Goal: Information Seeking & Learning: Learn about a topic

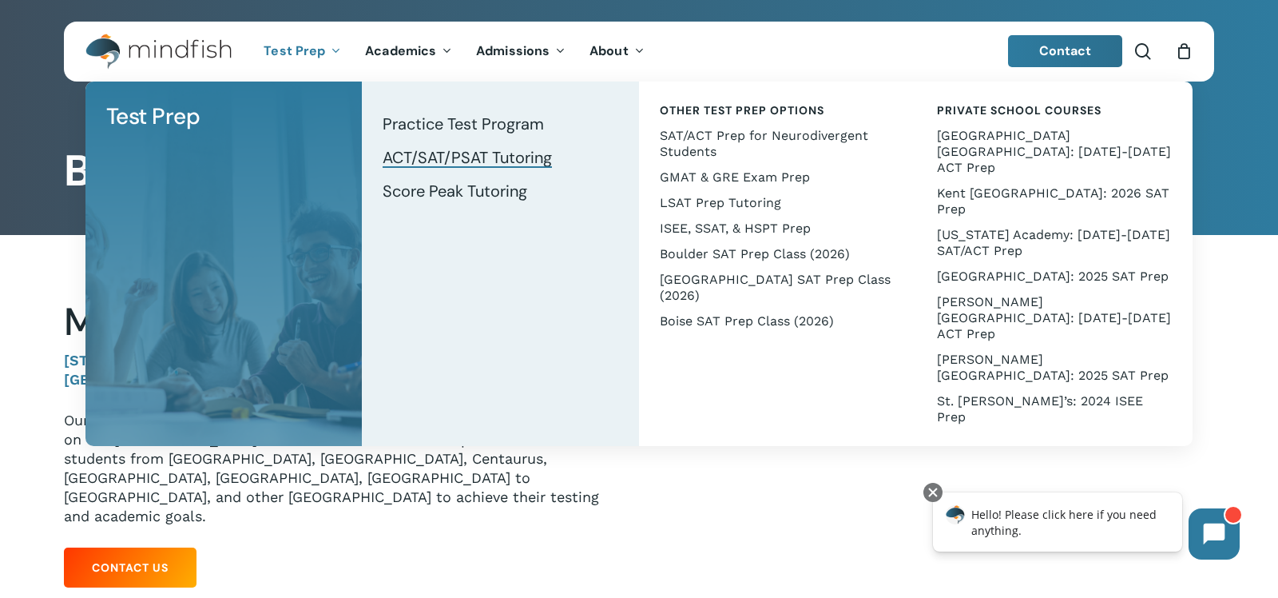
click at [419, 157] on span "ACT/SAT/PSAT Tutoring" at bounding box center [467, 157] width 169 height 21
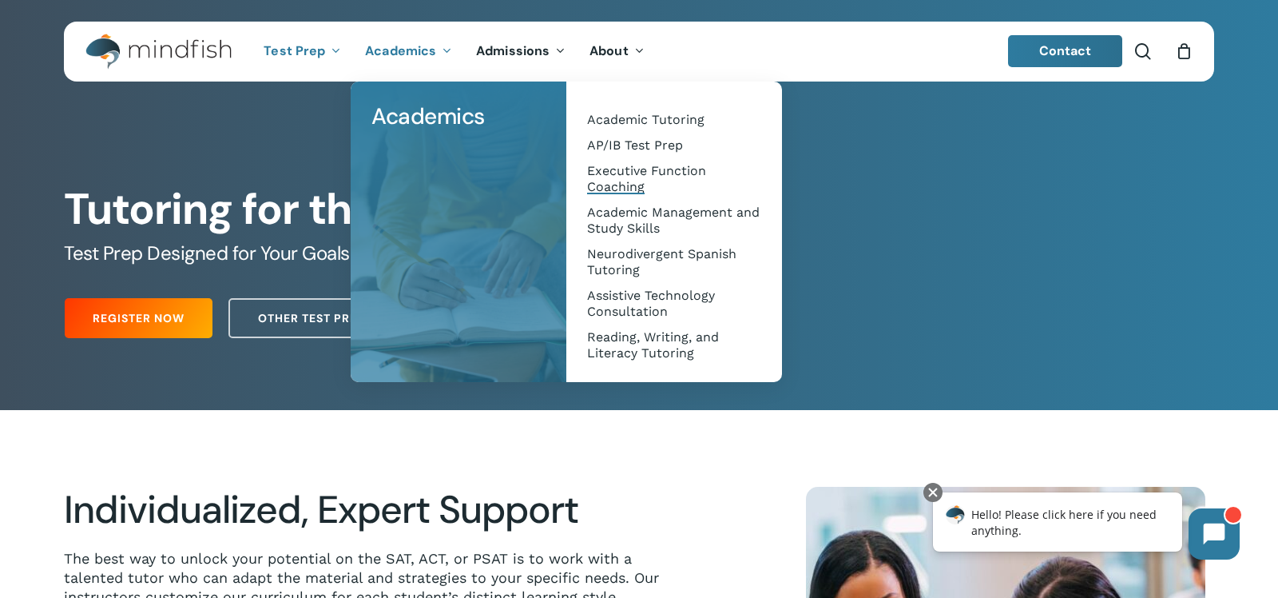
click at [626, 179] on span "Executive Function Coaching" at bounding box center [646, 178] width 119 height 31
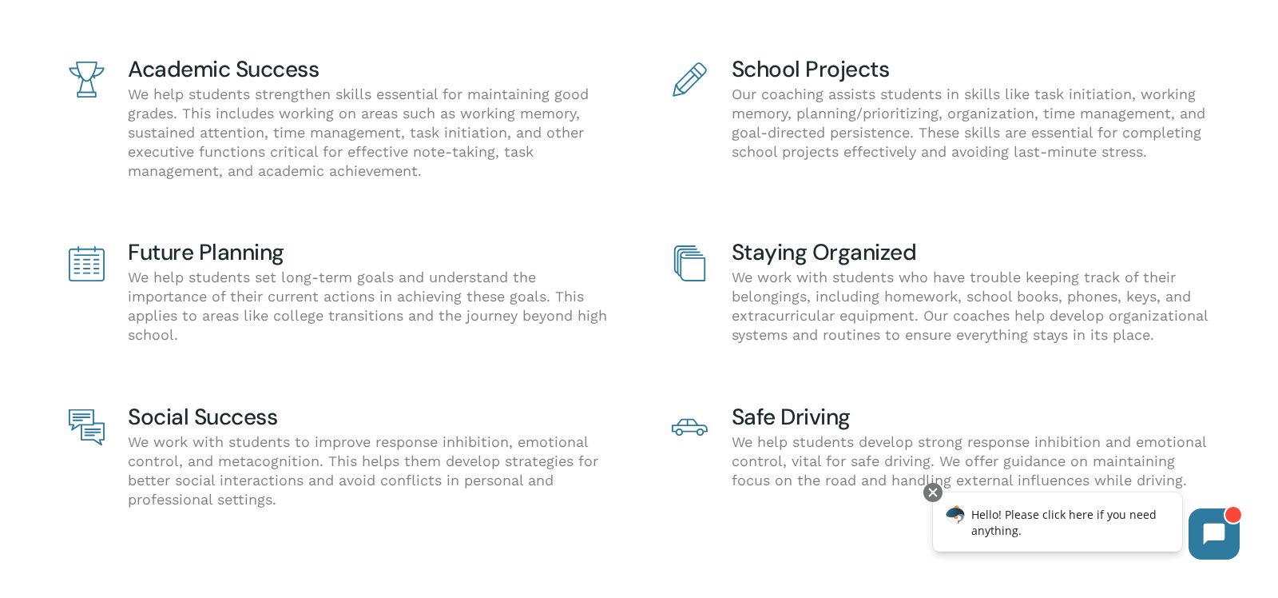
scroll to position [1677, 0]
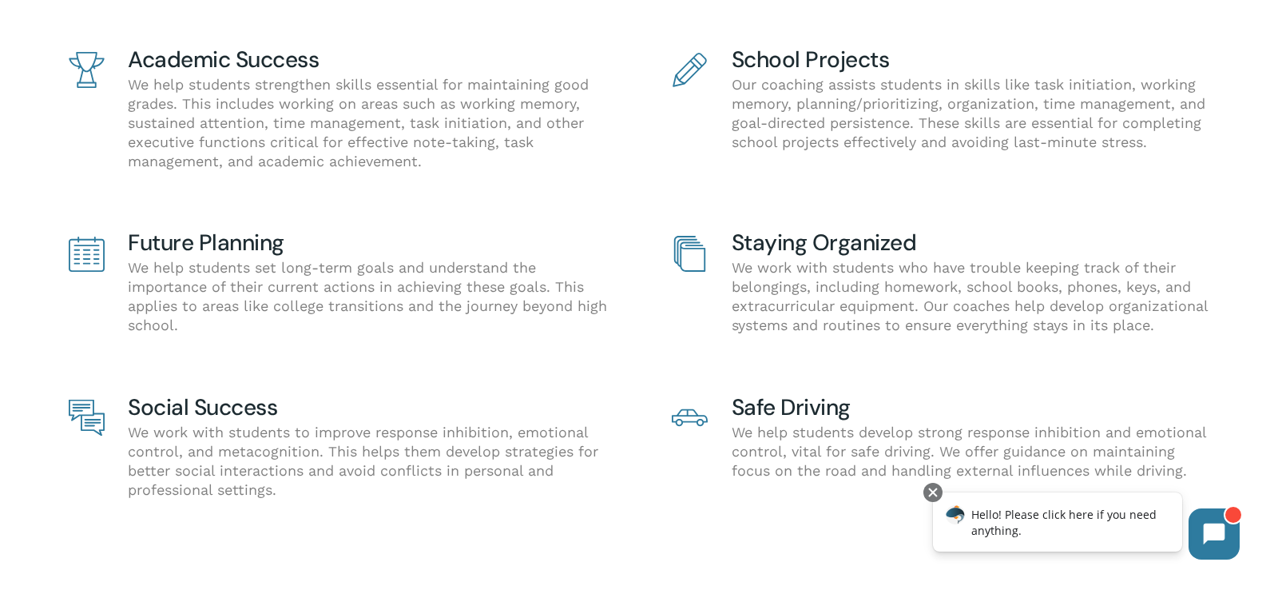
click at [110, 399] on span at bounding box center [87, 418] width 48 height 48
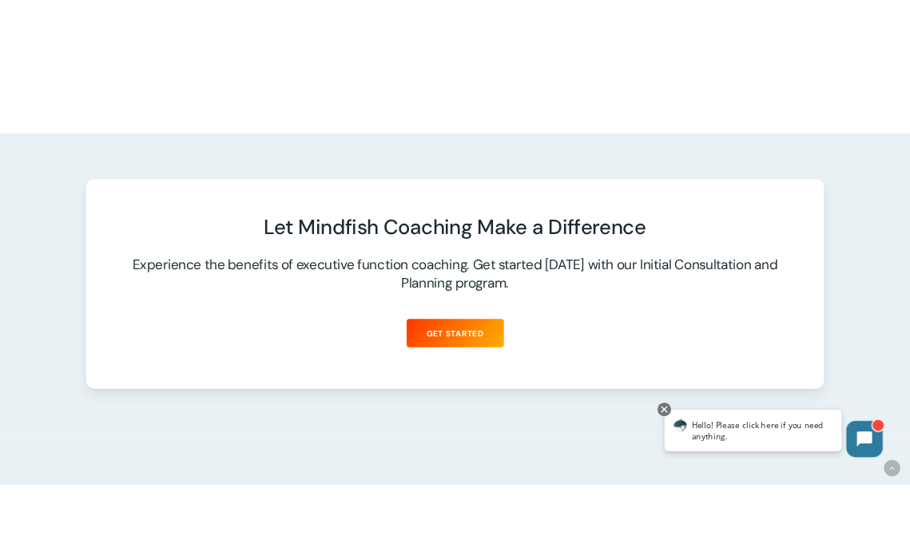
scroll to position [2190, 0]
